Goal: Information Seeking & Learning: Learn about a topic

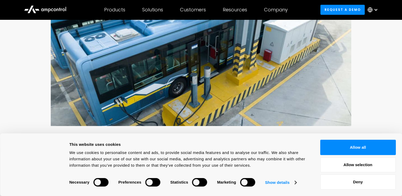
scroll to position [148, 0]
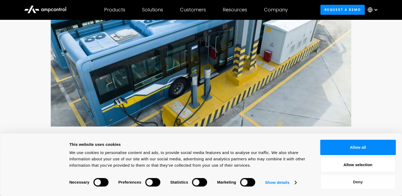
click at [385, 184] on button "Deny" at bounding box center [358, 181] width 76 height 15
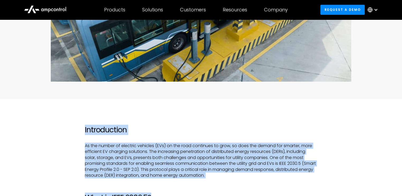
scroll to position [128, 0]
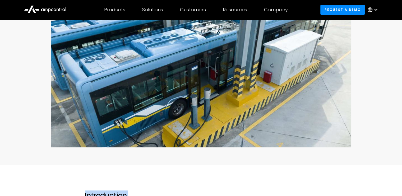
drag, startPoint x: 270, startPoint y: 96, endPoint x: 218, endPoint y: 107, distance: 52.7
click at [218, 107] on img at bounding box center [201, 67] width 300 height 159
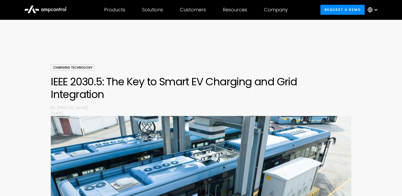
click at [373, 156] on div "Charging Technology IEEE 2030.5: The Key to Smart EV Charging and Grid Integrat…" at bounding box center [201, 171] width 402 height 215
